Goal: Information Seeking & Learning: Learn about a topic

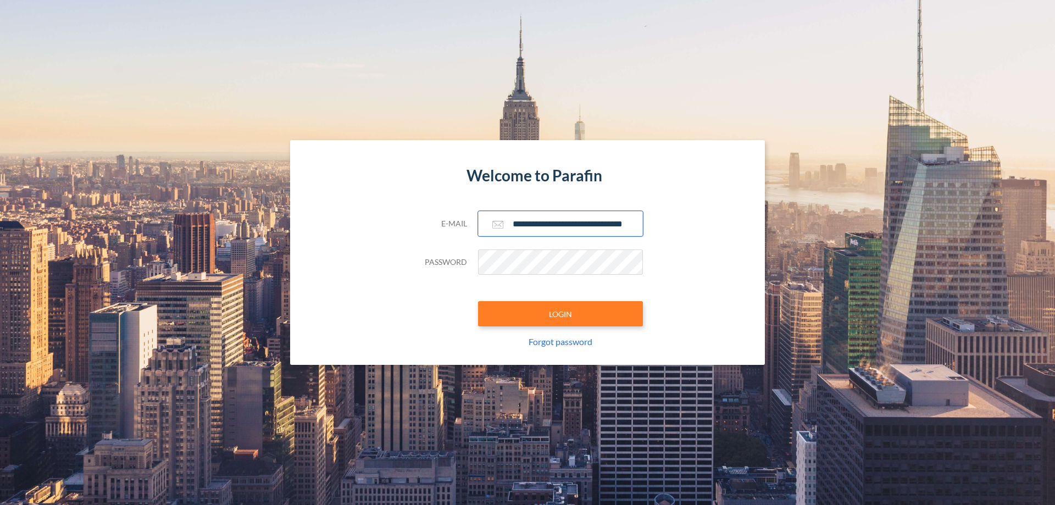
scroll to position [0, 18]
type input "**********"
click at [560, 314] on button "LOGIN" at bounding box center [560, 313] width 165 height 25
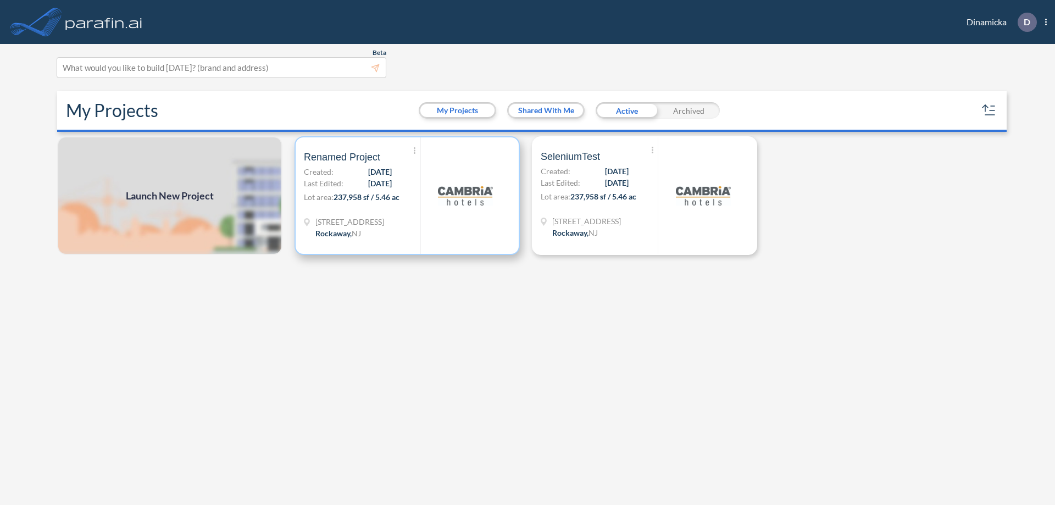
scroll to position [3, 0]
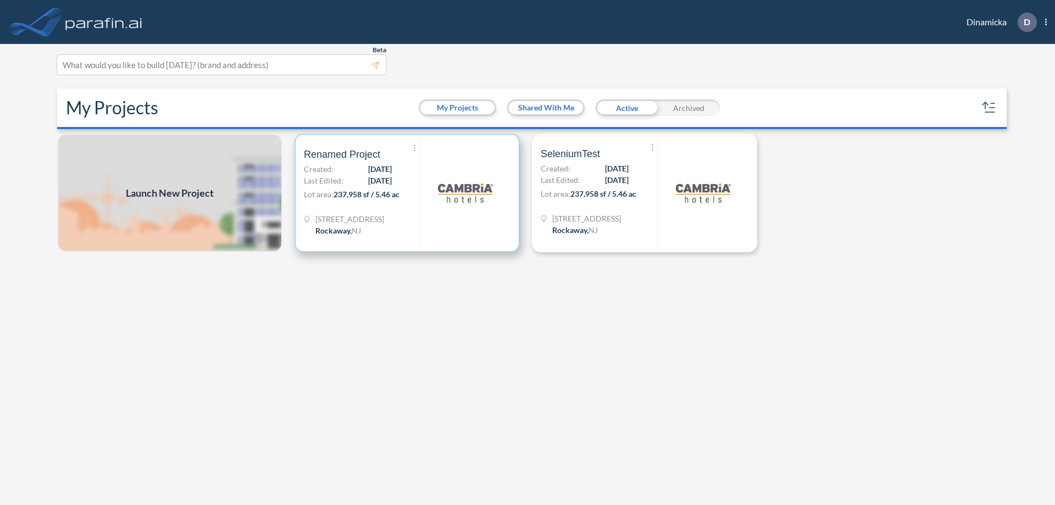
click at [407, 193] on p "Lot area: 237,958 sf / 5.46 ac" at bounding box center [362, 196] width 116 height 16
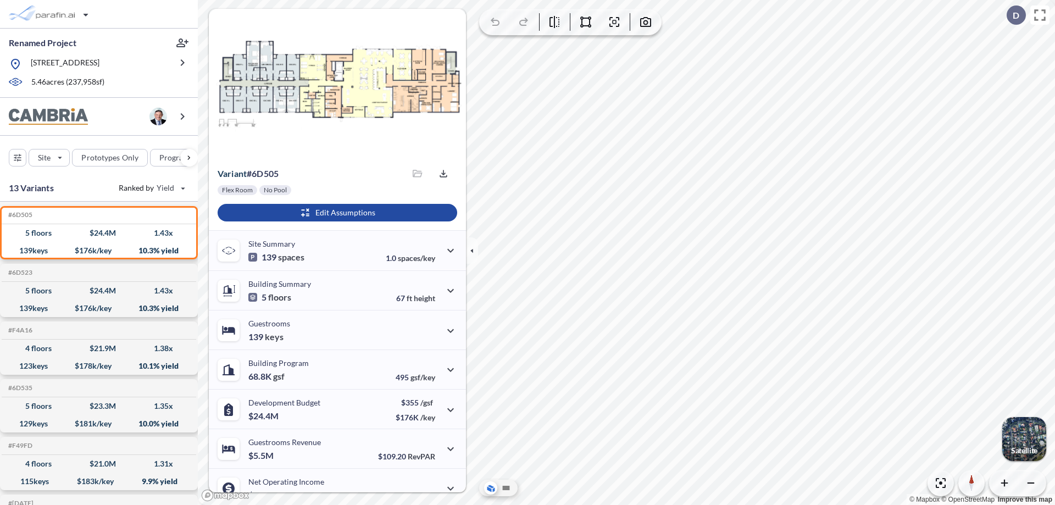
scroll to position [55, 0]
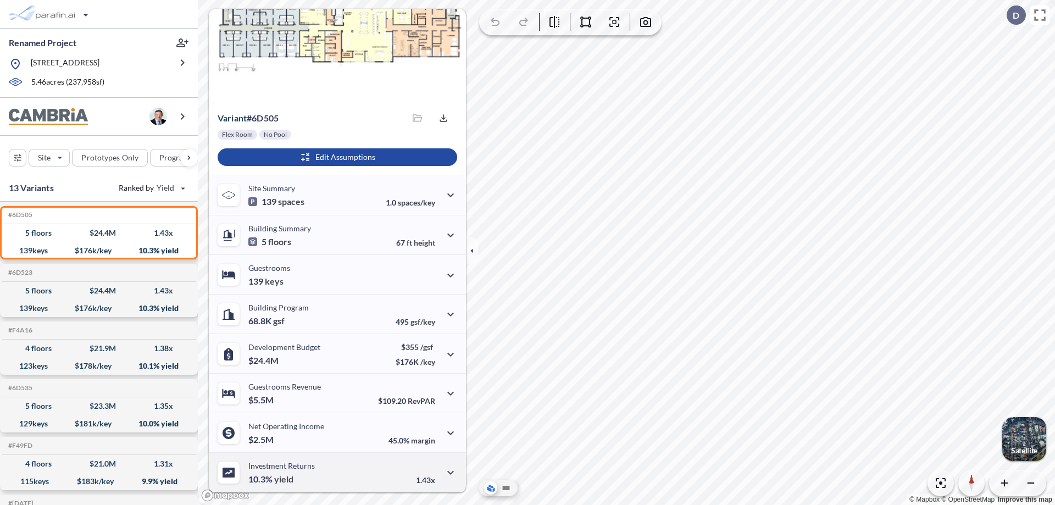
click at [336, 472] on div "Investment Returns 10.3% yield 1.43x" at bounding box center [337, 472] width 257 height 40
